Goal: Task Accomplishment & Management: Use online tool/utility

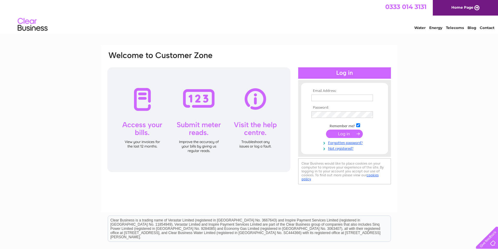
type input "ygh@yarmguesthouse.com"
click at [343, 132] on input "submit" at bounding box center [344, 134] width 37 height 8
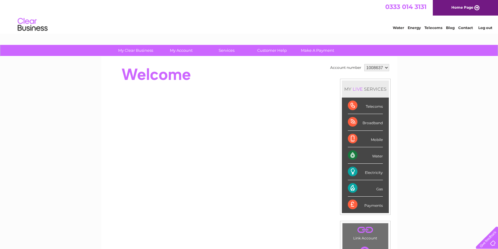
click at [353, 156] on div "Water" at bounding box center [365, 155] width 35 height 16
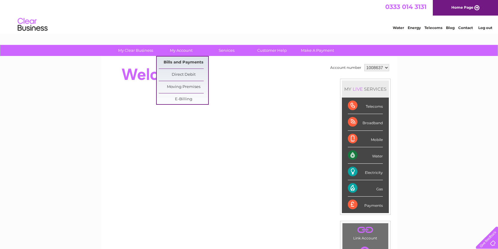
click at [191, 61] on link "Bills and Payments" at bounding box center [183, 63] width 49 height 12
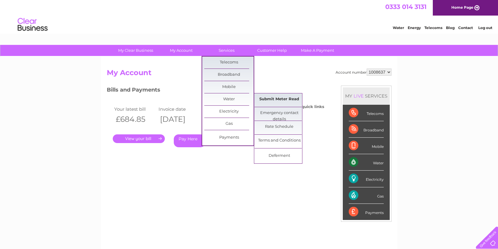
click at [269, 100] on link "Submit Meter Read" at bounding box center [279, 99] width 49 height 12
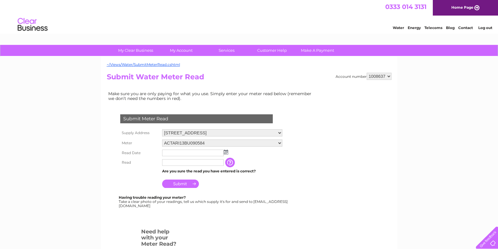
click at [226, 153] on img at bounding box center [226, 152] width 4 height 5
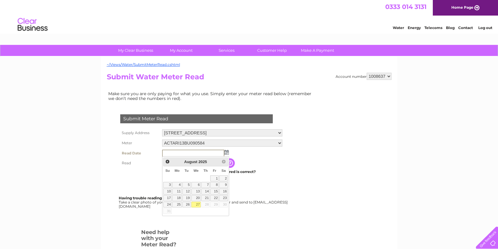
click at [197, 204] on link "27" at bounding box center [196, 205] width 10 height 6
type input "2025/08/27"
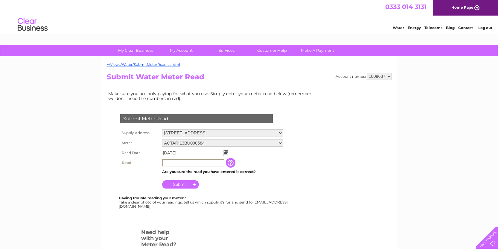
click at [198, 163] on input "text" at bounding box center [193, 162] width 62 height 7
type input "4700"
click at [177, 183] on input "Submit" at bounding box center [180, 183] width 37 height 8
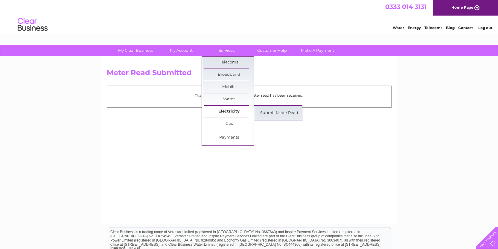
click at [231, 111] on link "Electricity" at bounding box center [228, 112] width 49 height 12
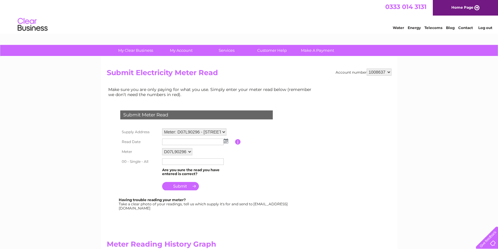
click at [226, 141] on img at bounding box center [226, 141] width 4 height 5
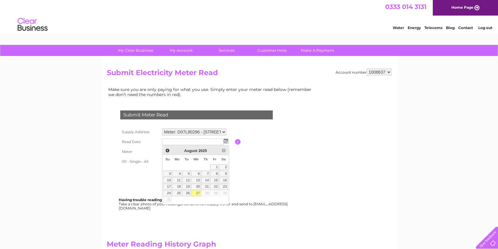
click at [198, 191] on link "27" at bounding box center [196, 193] width 10 height 6
type input "2025/08/27"
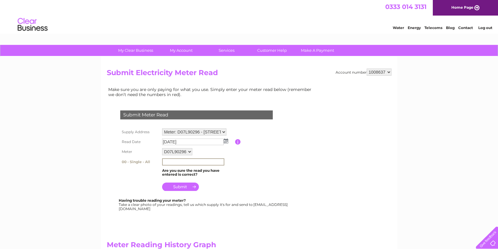
click at [185, 160] on input "text" at bounding box center [193, 161] width 62 height 7
type input "251884"
click at [182, 186] on input "submit" at bounding box center [180, 186] width 37 height 8
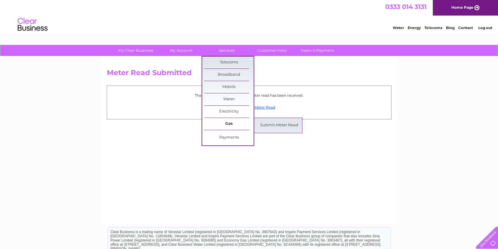
click at [232, 122] on link "Gas" at bounding box center [228, 124] width 49 height 12
click at [284, 127] on link "Submit Meter Read" at bounding box center [279, 125] width 49 height 12
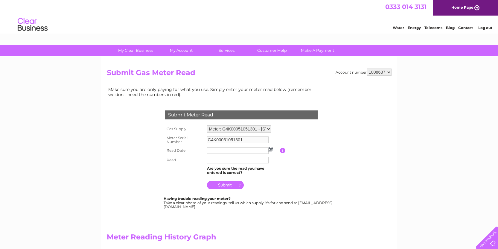
click at [271, 150] on img at bounding box center [271, 149] width 4 height 5
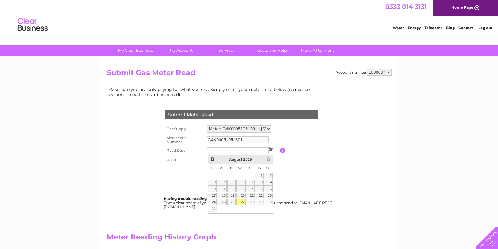
click at [242, 203] on link "27" at bounding box center [241, 202] width 10 height 6
type input "2025/08/27"
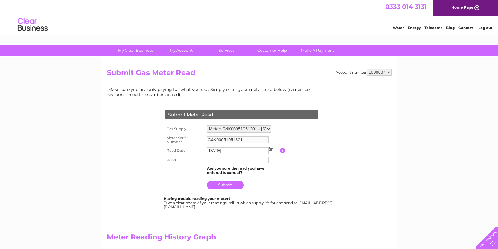
click at [234, 160] on input "text" at bounding box center [238, 160] width 62 height 7
type input "12"
click at [226, 186] on input "submit" at bounding box center [225, 185] width 37 height 8
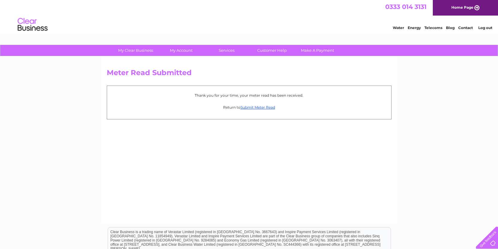
click at [486, 28] on link "Log out" at bounding box center [485, 27] width 14 height 4
